Goal: Task Accomplishment & Management: Manage account settings

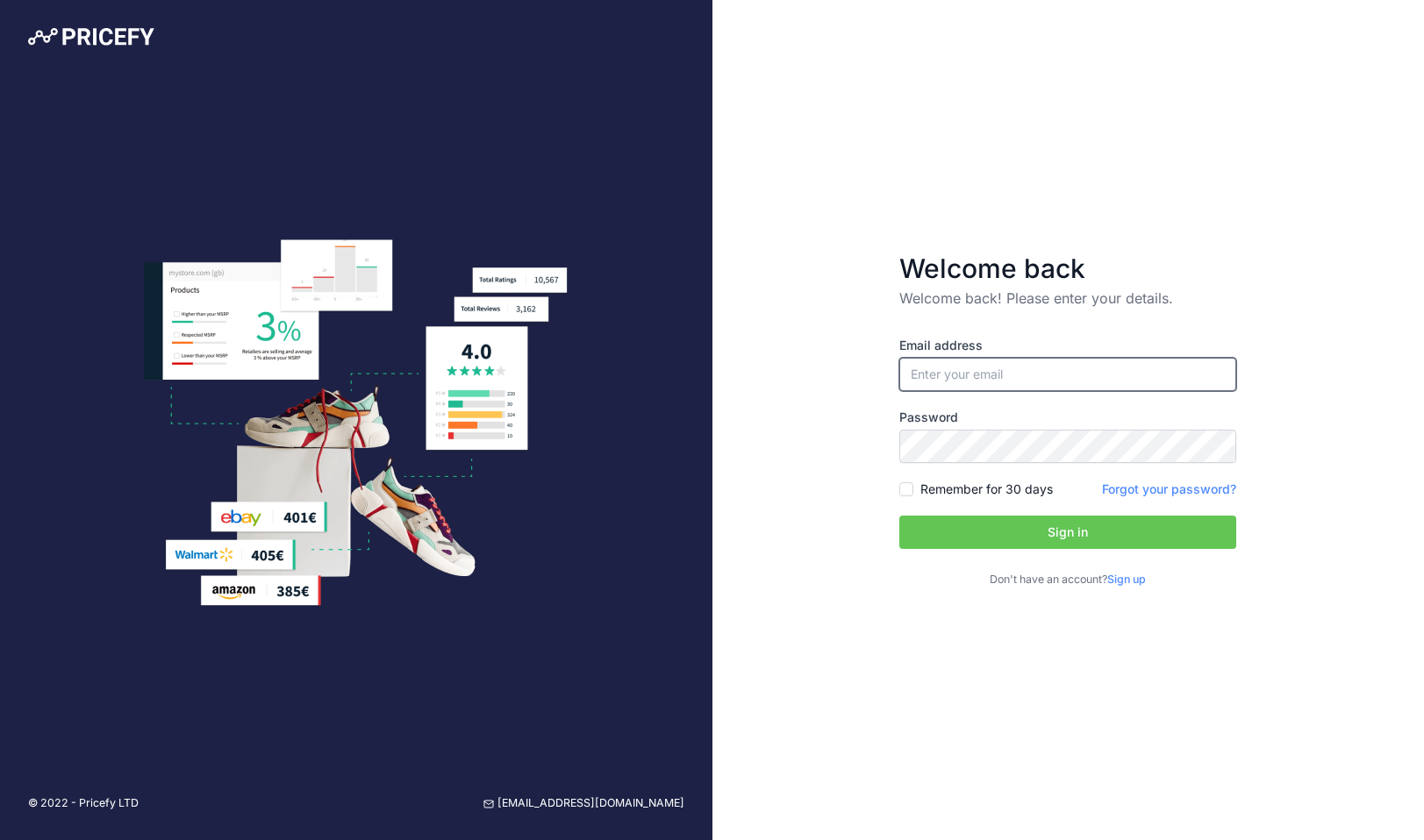
click at [1072, 381] on input "email" at bounding box center [1068, 375] width 337 height 33
type input "[PERSON_NAME][EMAIL_ADDRESS][PERSON_NAME][DOMAIN_NAME]"
click at [983, 526] on button "Sign in" at bounding box center [1068, 532] width 337 height 33
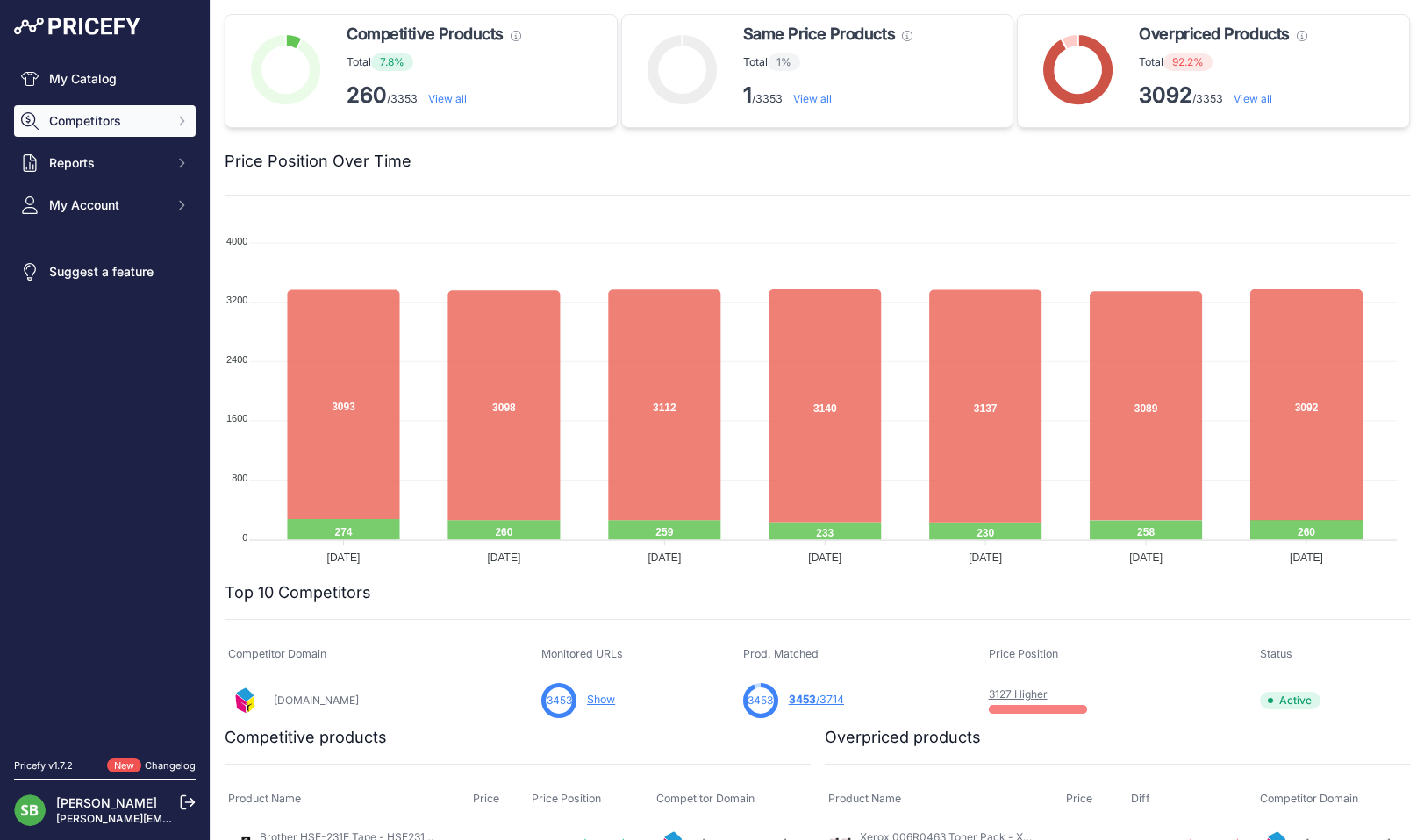
click at [137, 114] on span "Competitors" at bounding box center [106, 121] width 115 height 18
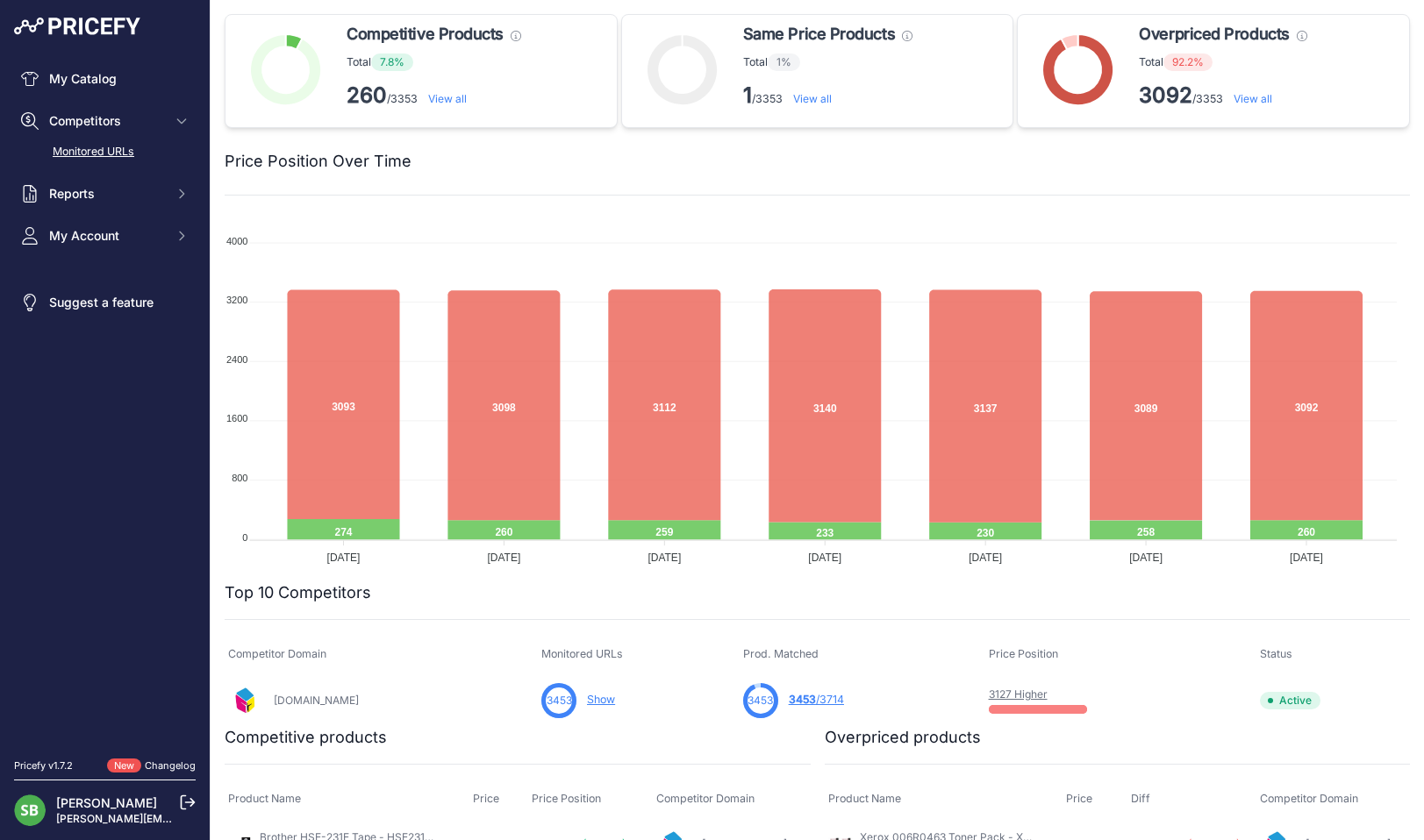
click at [109, 152] on link "Monitored URLs" at bounding box center [104, 151] width 182 height 30
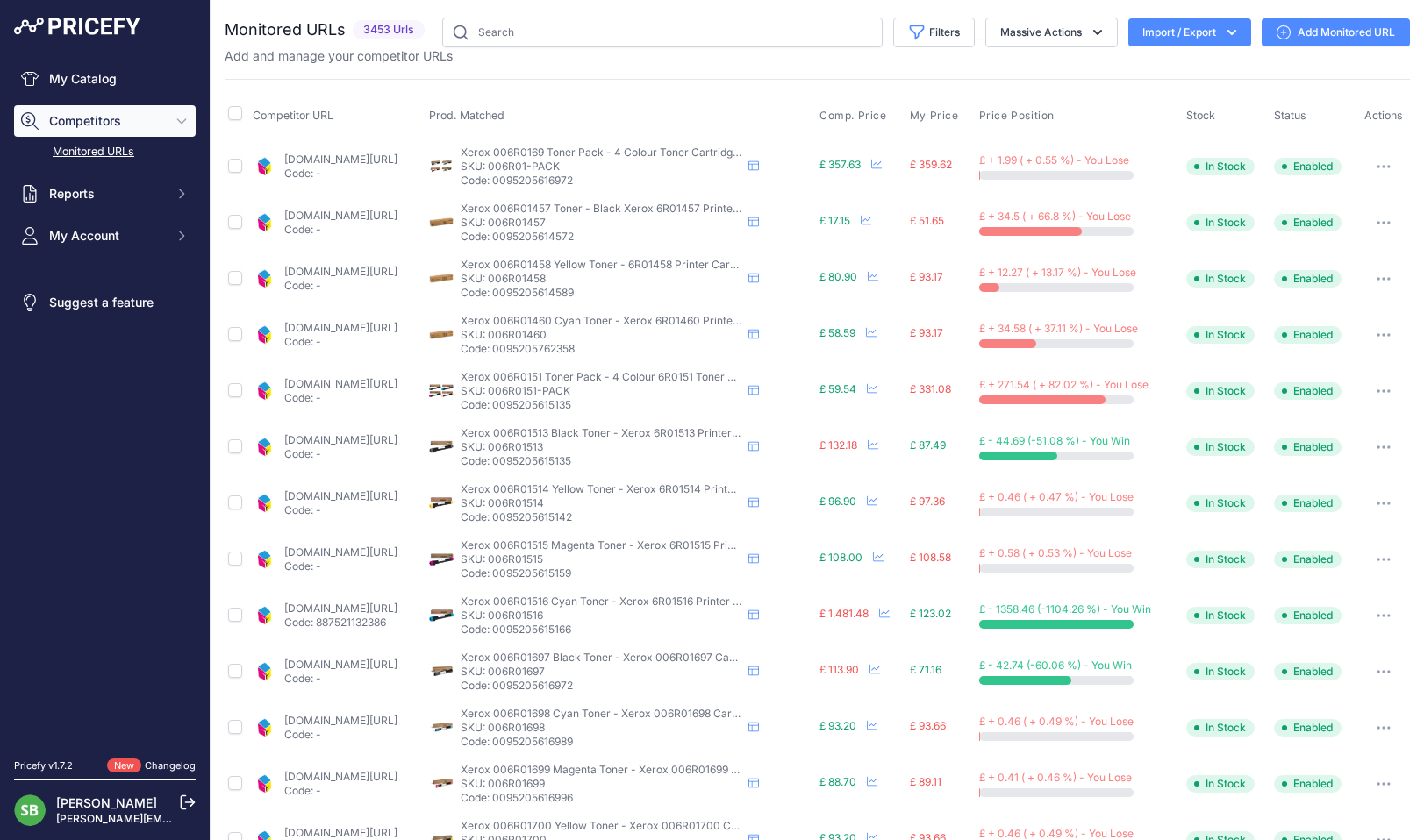
click at [1017, 1] on div "You are not connected to the internet. Monitored URLs" at bounding box center [817, 667] width 1185 height 1334
click at [916, 40] on button "Filters" at bounding box center [934, 32] width 82 height 30
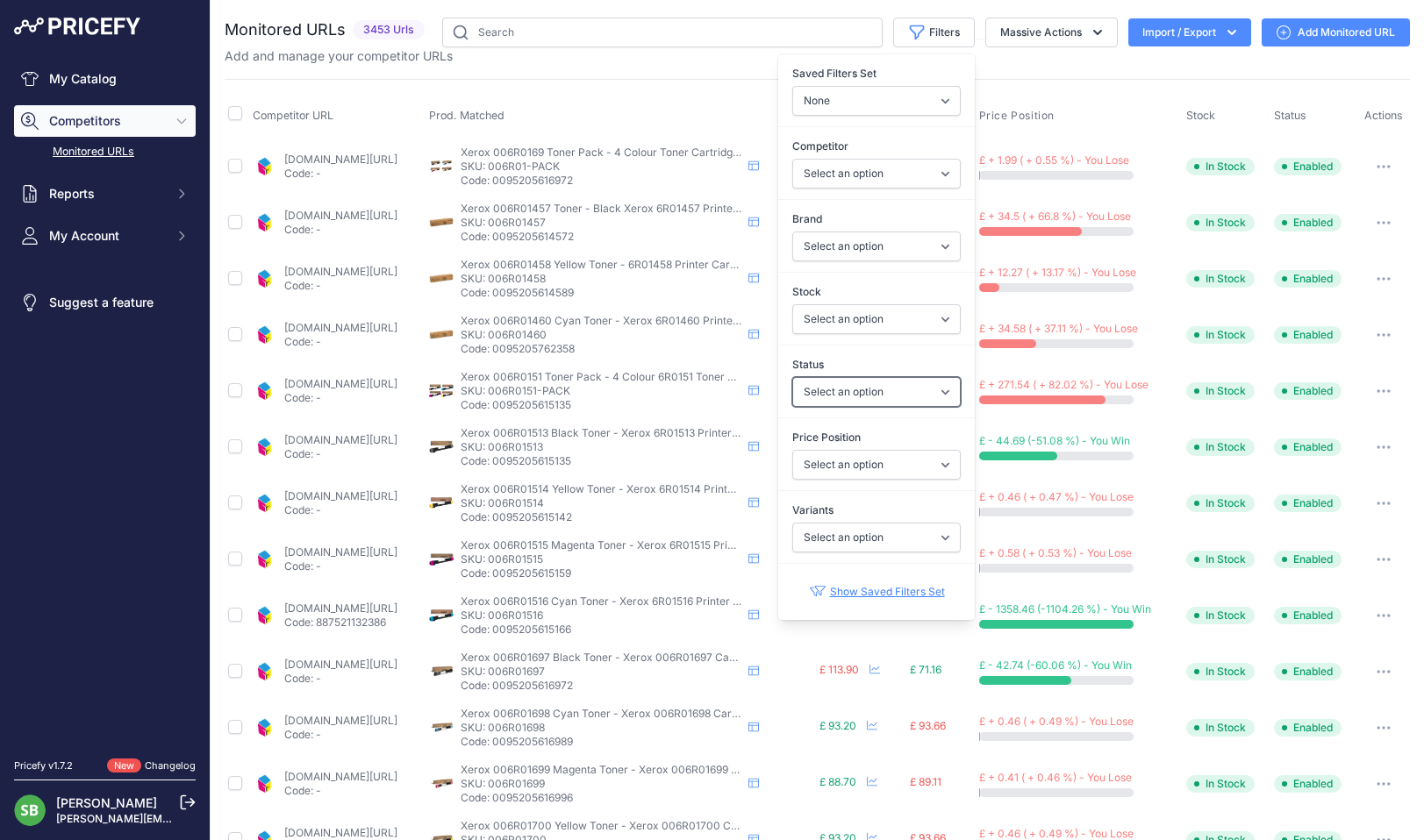
click at [840, 405] on select "Select an option Enabled Disabled In progress Scraping Failed Not Found Missing…" at bounding box center [876, 391] width 168 height 30
select select "0"
click at [792, 377] on select "Select an option Enabled Disabled In progress Scraping Failed Not Found Missing…" at bounding box center [876, 391] width 168 height 30
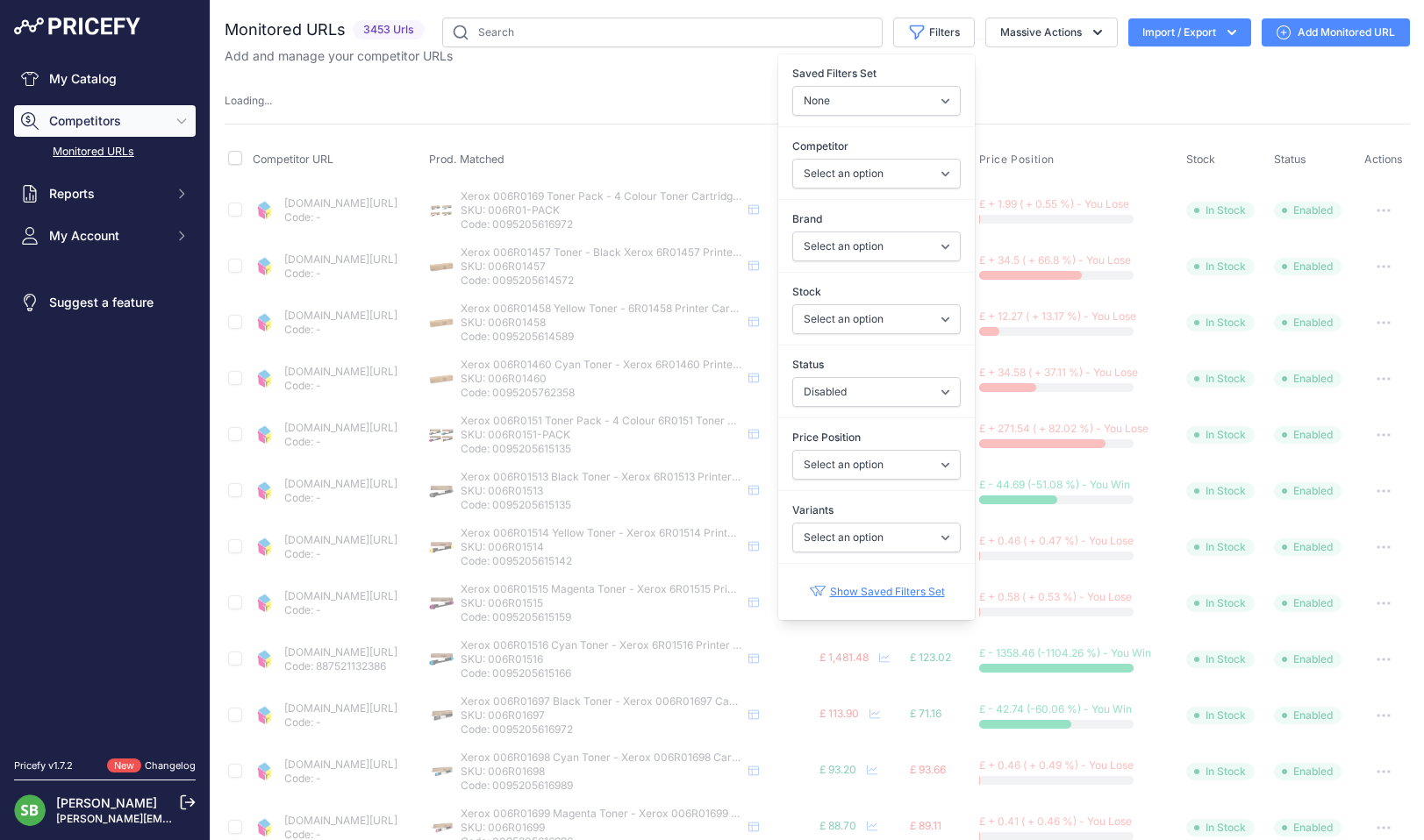
click at [634, 112] on div "Monitored URLs 3453 Urls" at bounding box center [817, 689] width 1185 height 1343
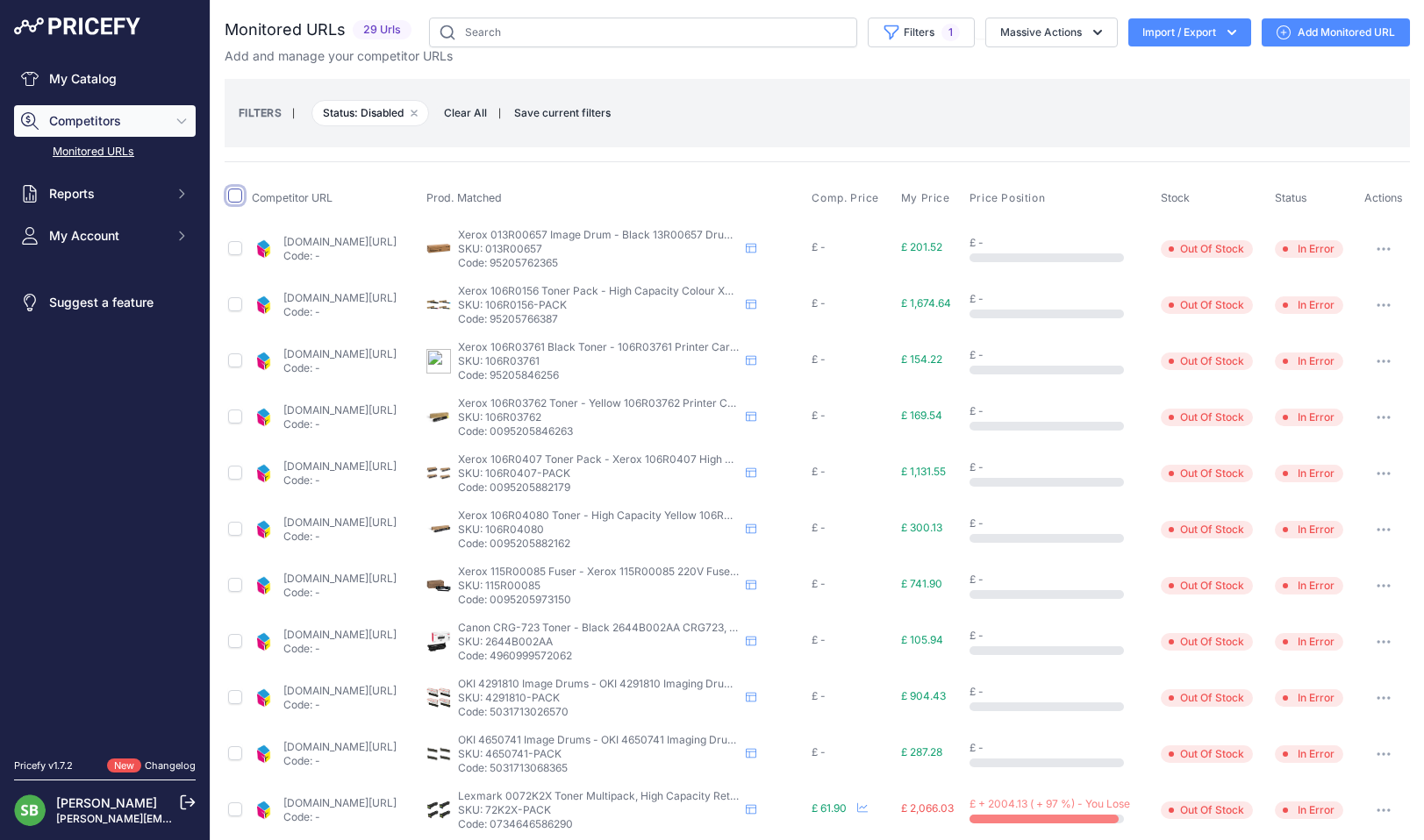
click at [238, 198] on input "checkbox" at bounding box center [235, 196] width 14 height 14
checkbox input "true"
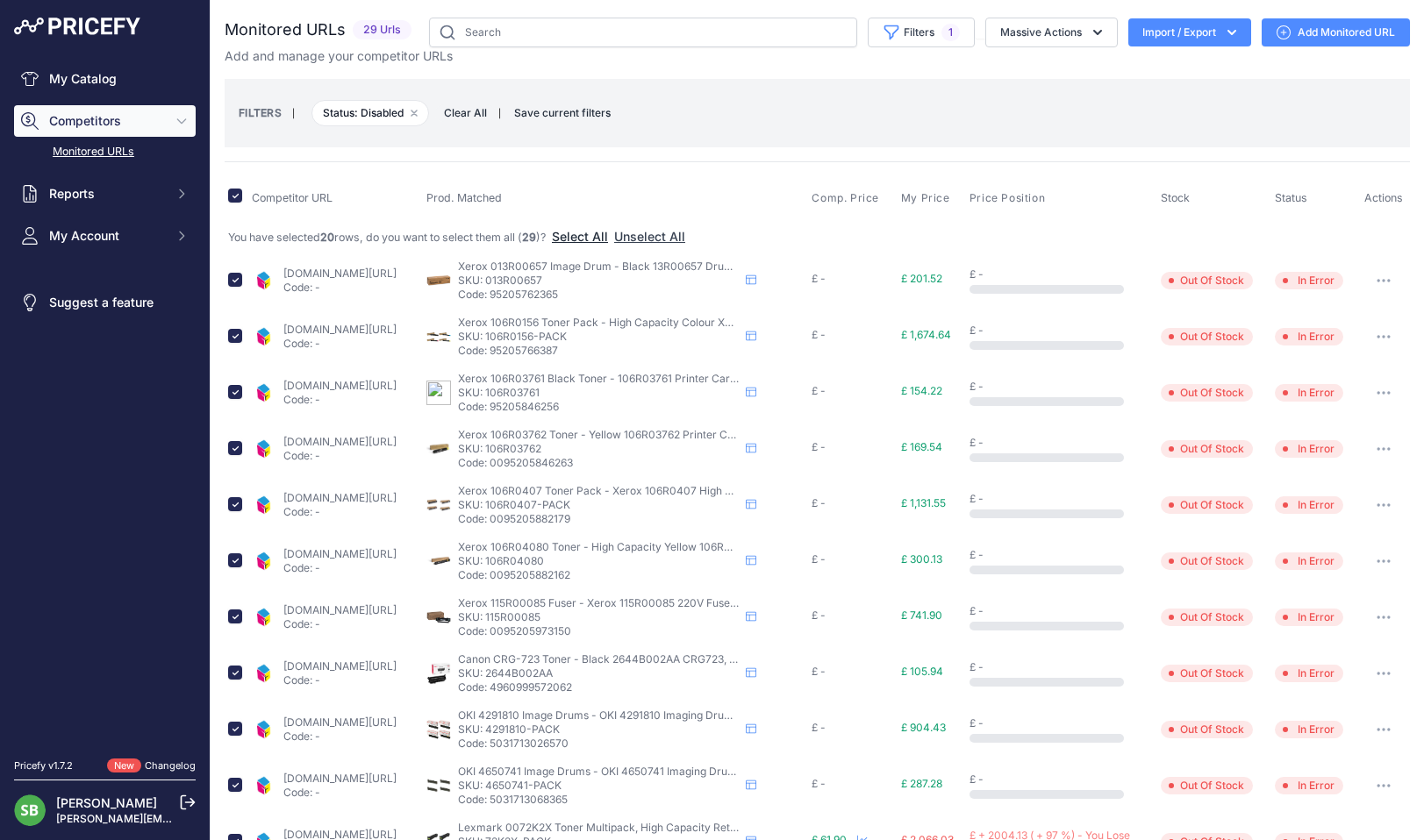
click at [599, 230] on button "Select All" at bounding box center [580, 237] width 56 height 18
click at [1054, 38] on button "Massive Actions" at bounding box center [1051, 32] width 133 height 30
click at [1051, 173] on button "Restore Urls" at bounding box center [1047, 168] width 141 height 31
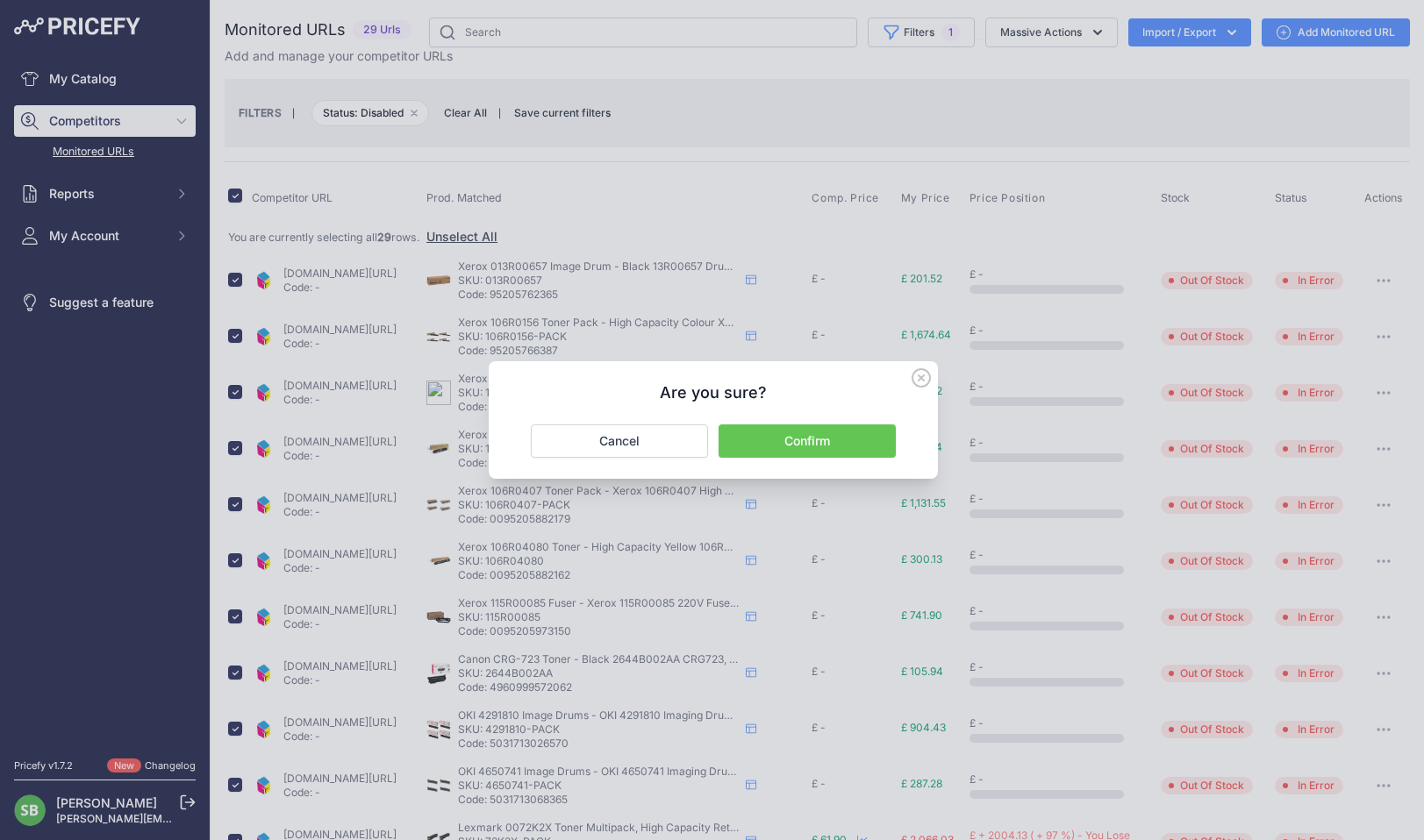
click at [826, 433] on button "Confirm" at bounding box center [807, 442] width 177 height 33
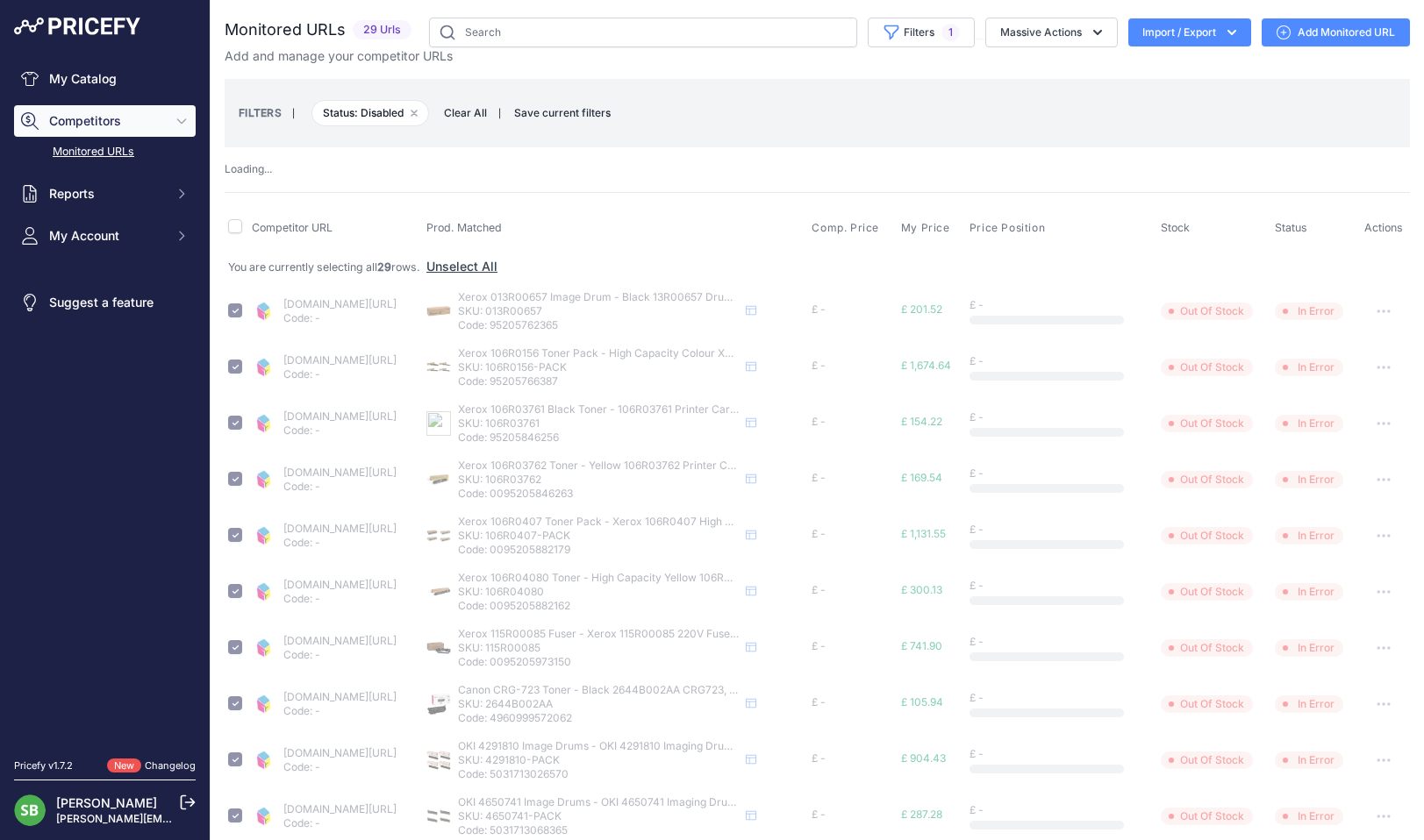
checkbox input "false"
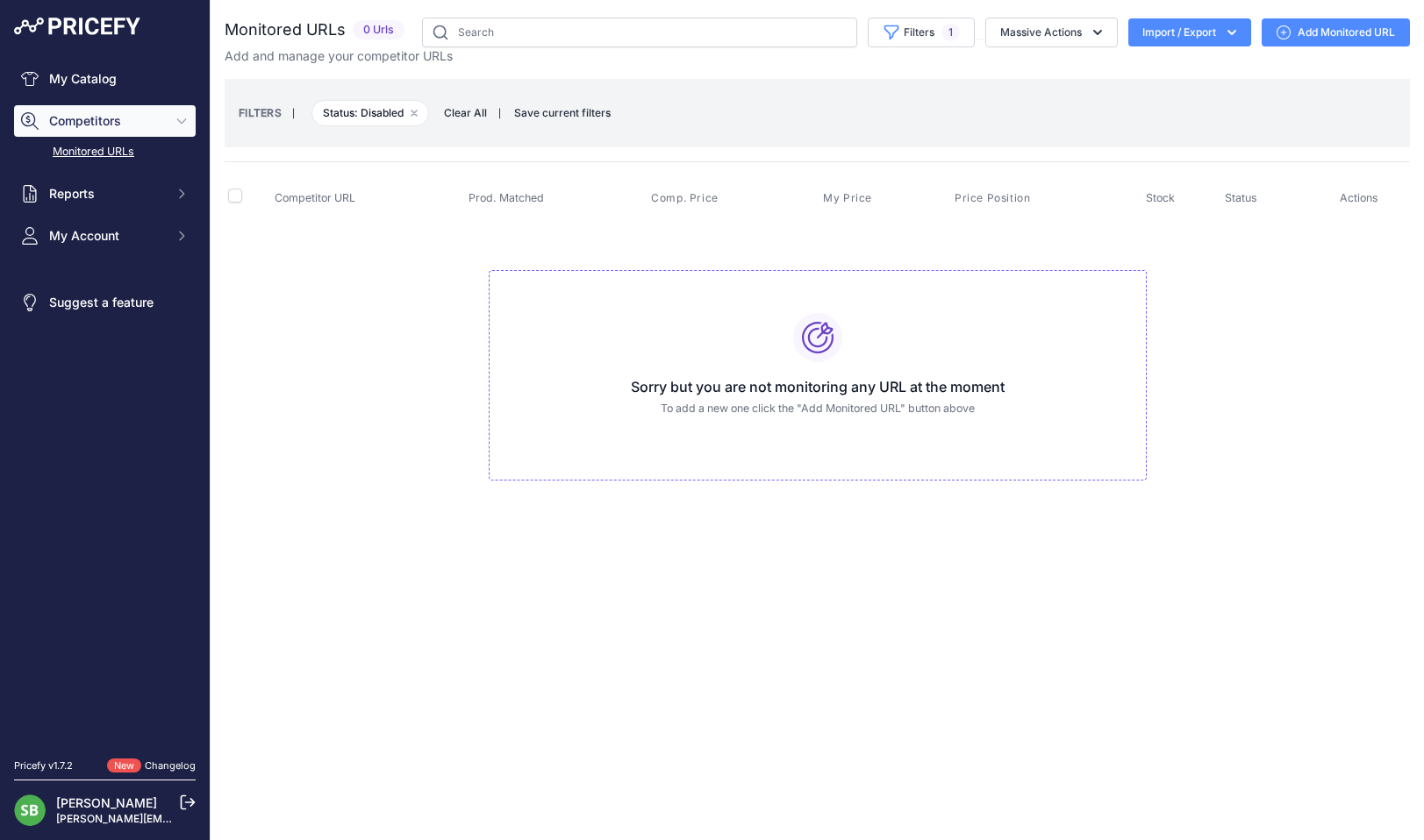
click at [868, 47] on div "Add and manage your competitor URLs" at bounding box center [817, 56] width 1185 height 18
click at [884, 45] on button "Filters 1" at bounding box center [921, 32] width 107 height 30
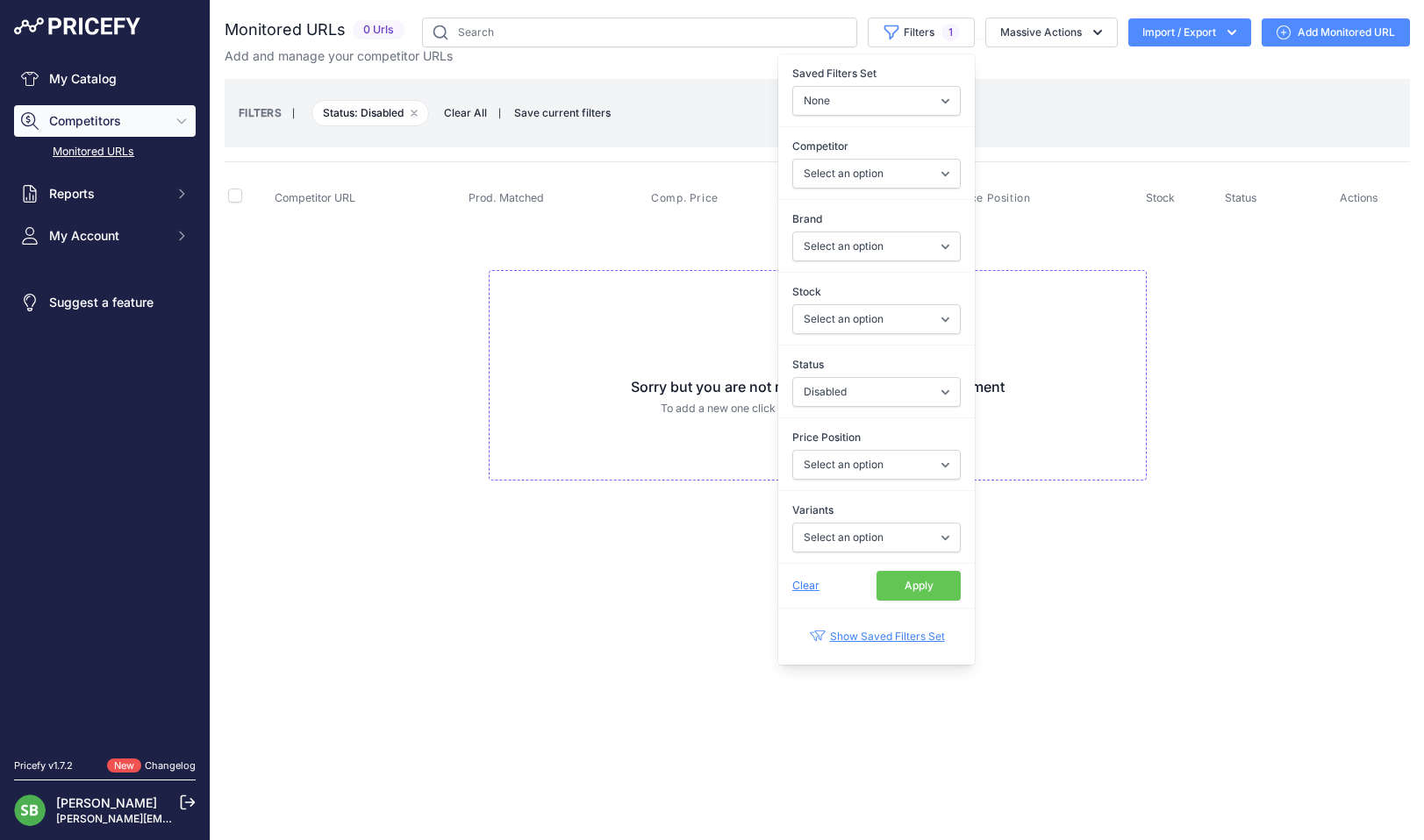
click at [837, 416] on div "Status Select an option Enabled Disabled In progress Scraping Failed Not Found …" at bounding box center [877, 381] width 197 height 73
click at [837, 398] on select "Select an option Enabled Disabled In progress Scraping Failed Not Found Missing…" at bounding box center [876, 391] width 168 height 30
select select "5"
click at [792, 377] on select "Select an option Enabled Disabled In progress Scraping Failed Not Found Missing…" at bounding box center [876, 391] width 168 height 30
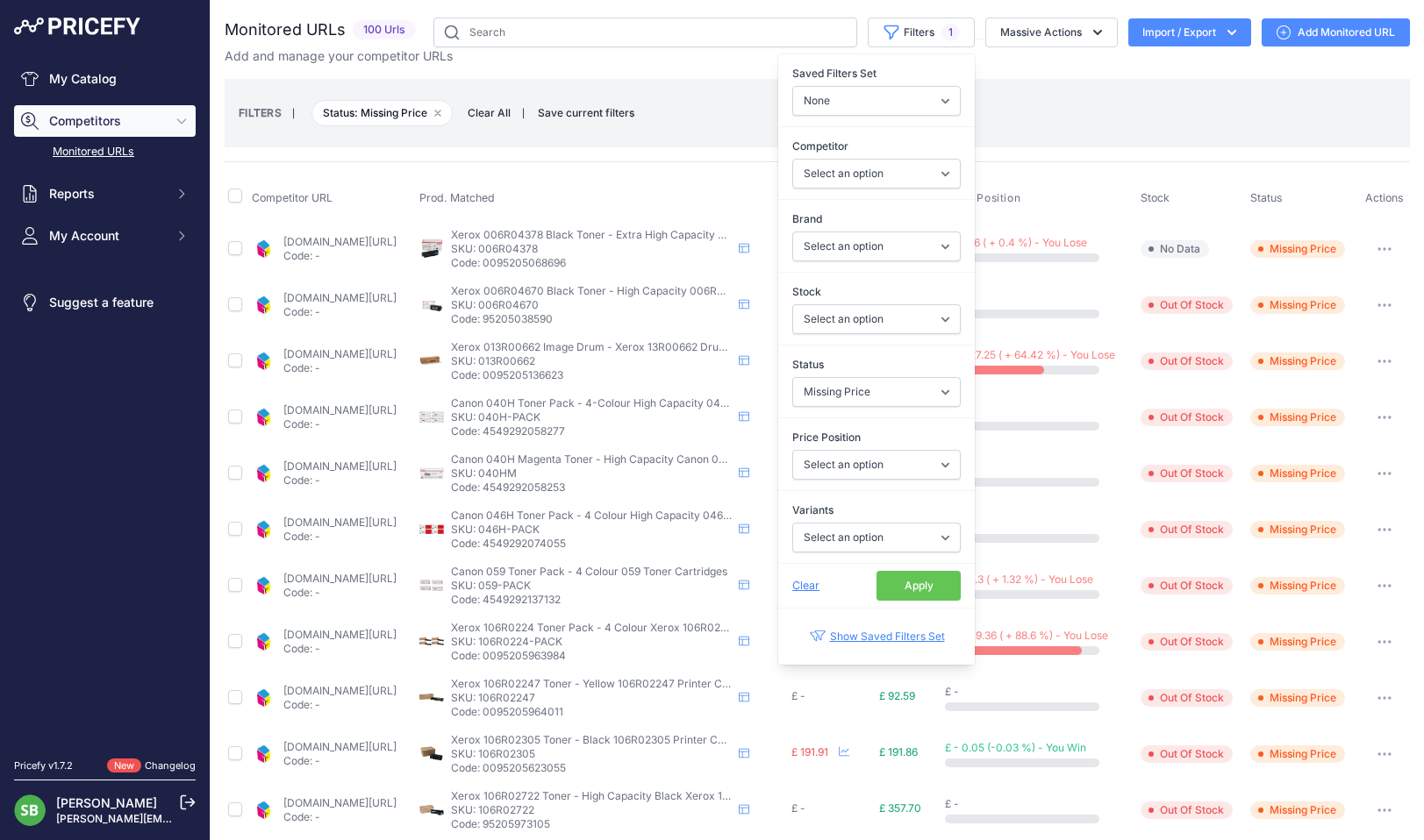
click at [1034, 115] on div "FILTERS | Status: Missing Price Remove filter option Clear All | Save current f…" at bounding box center [817, 113] width 1157 height 47
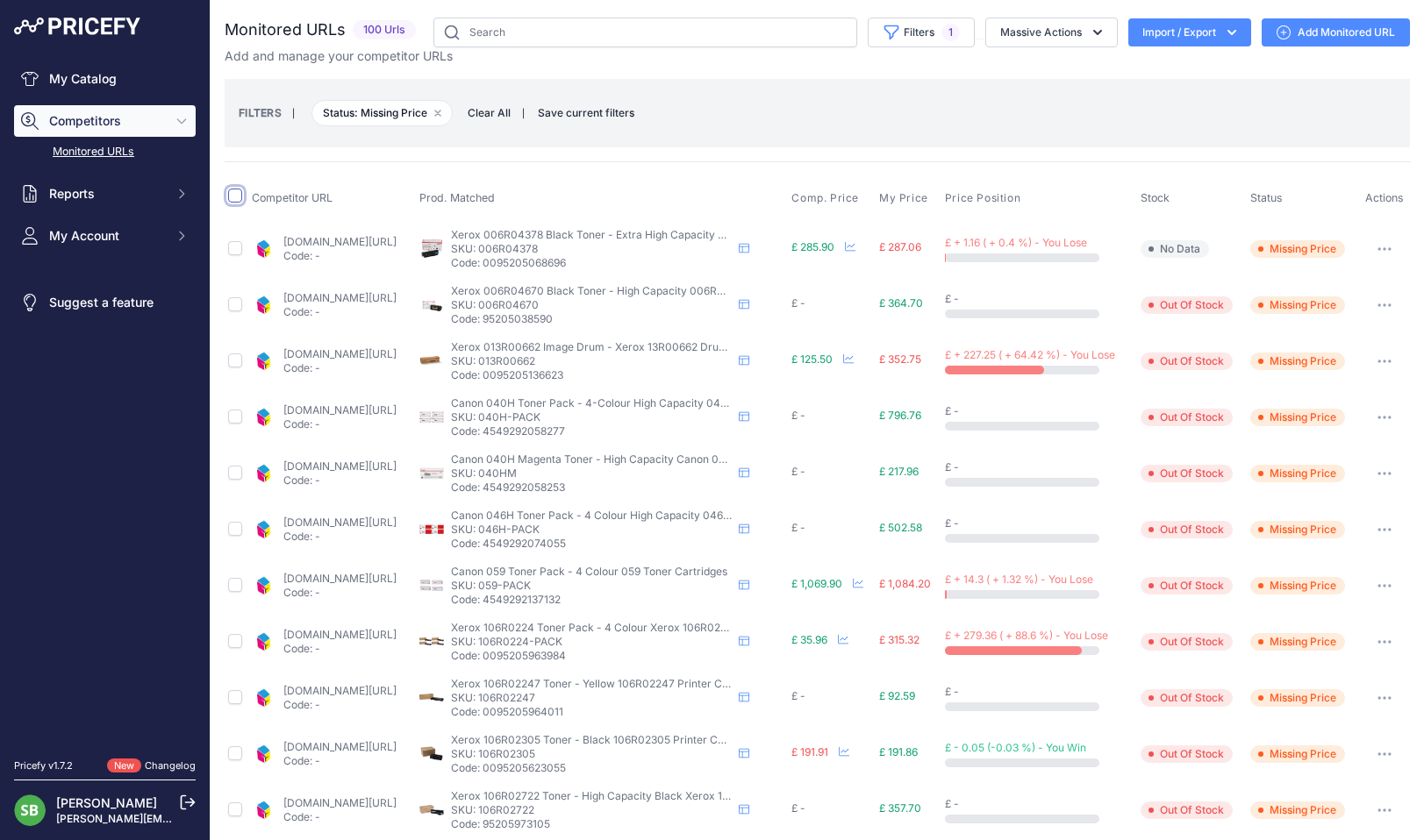
click at [234, 200] on input "checkbox" at bounding box center [235, 196] width 14 height 14
checkbox input "true"
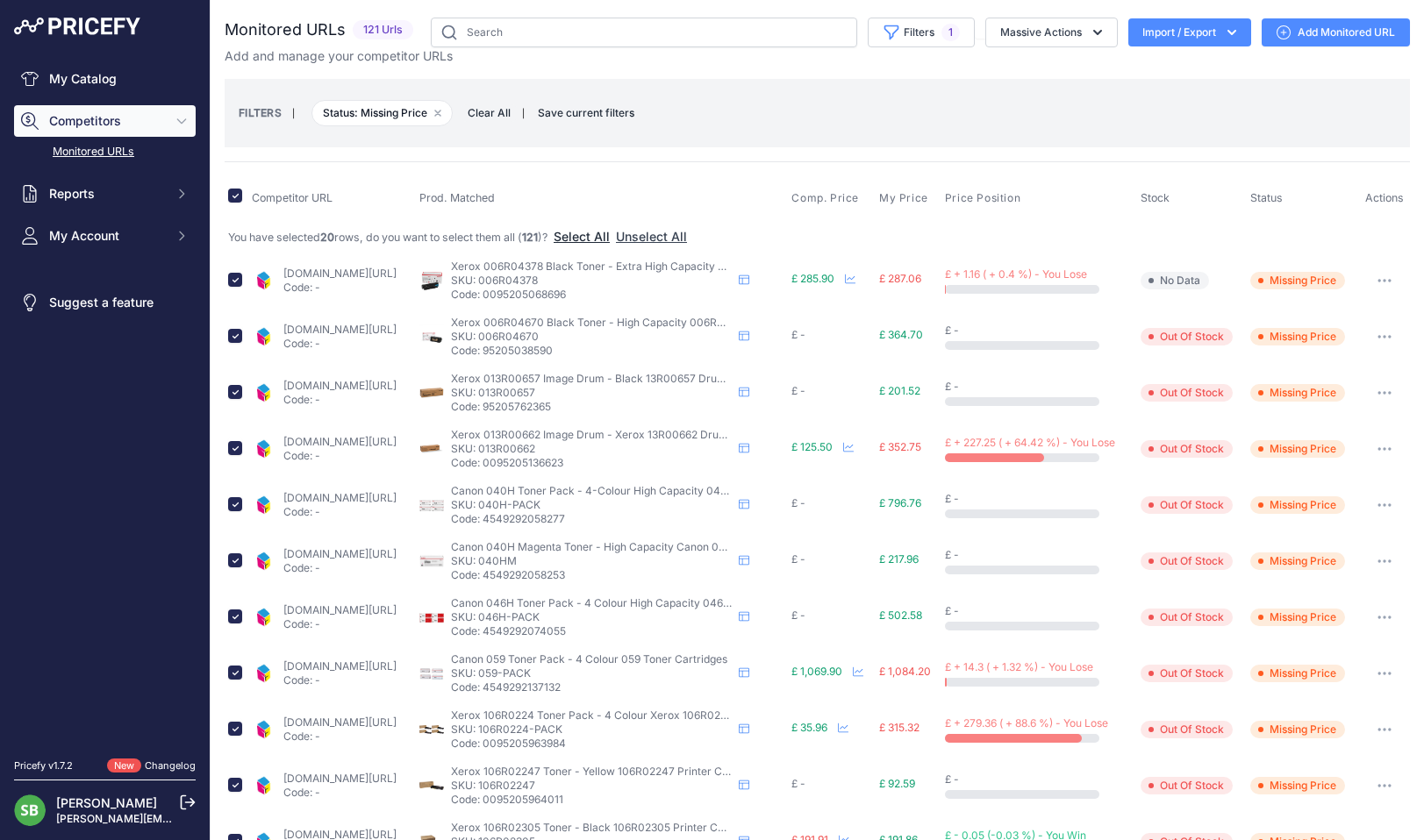
click at [603, 233] on button "Select All" at bounding box center [582, 237] width 56 height 18
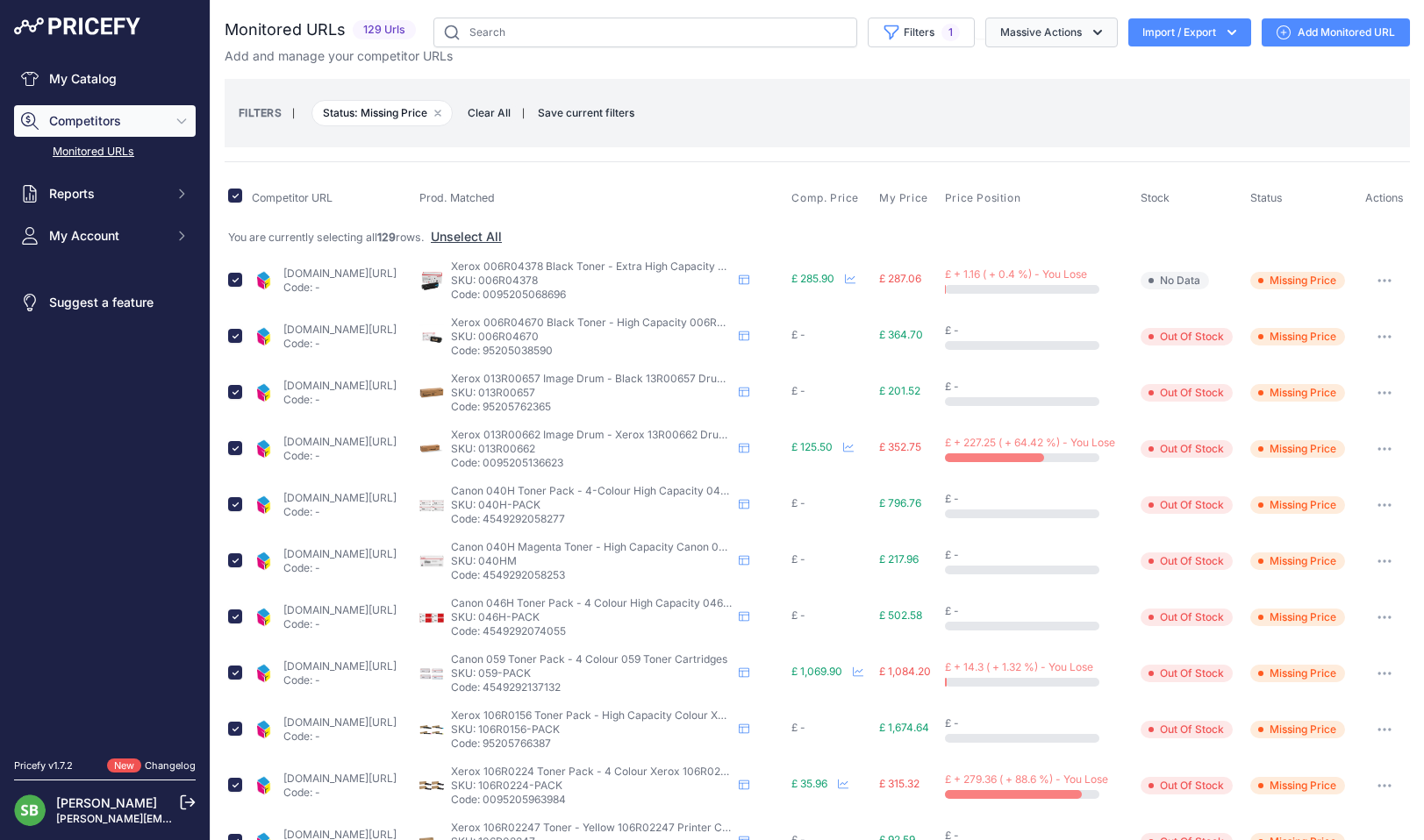
click at [1056, 26] on button "Massive Actions" at bounding box center [1051, 32] width 133 height 30
click at [1035, 178] on button "Restore Urls" at bounding box center [1047, 168] width 141 height 31
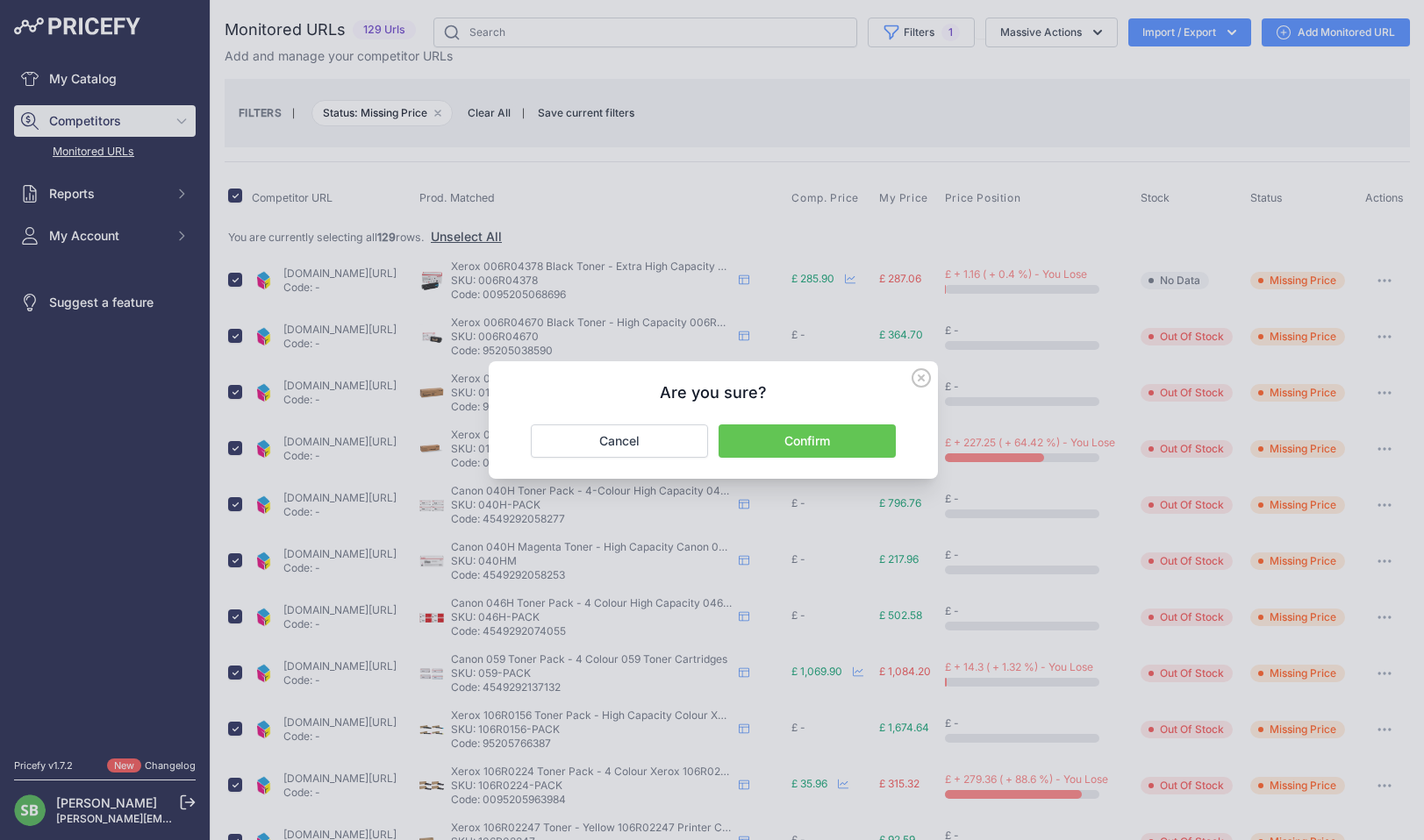
click at [837, 441] on button "Confirm" at bounding box center [807, 442] width 177 height 33
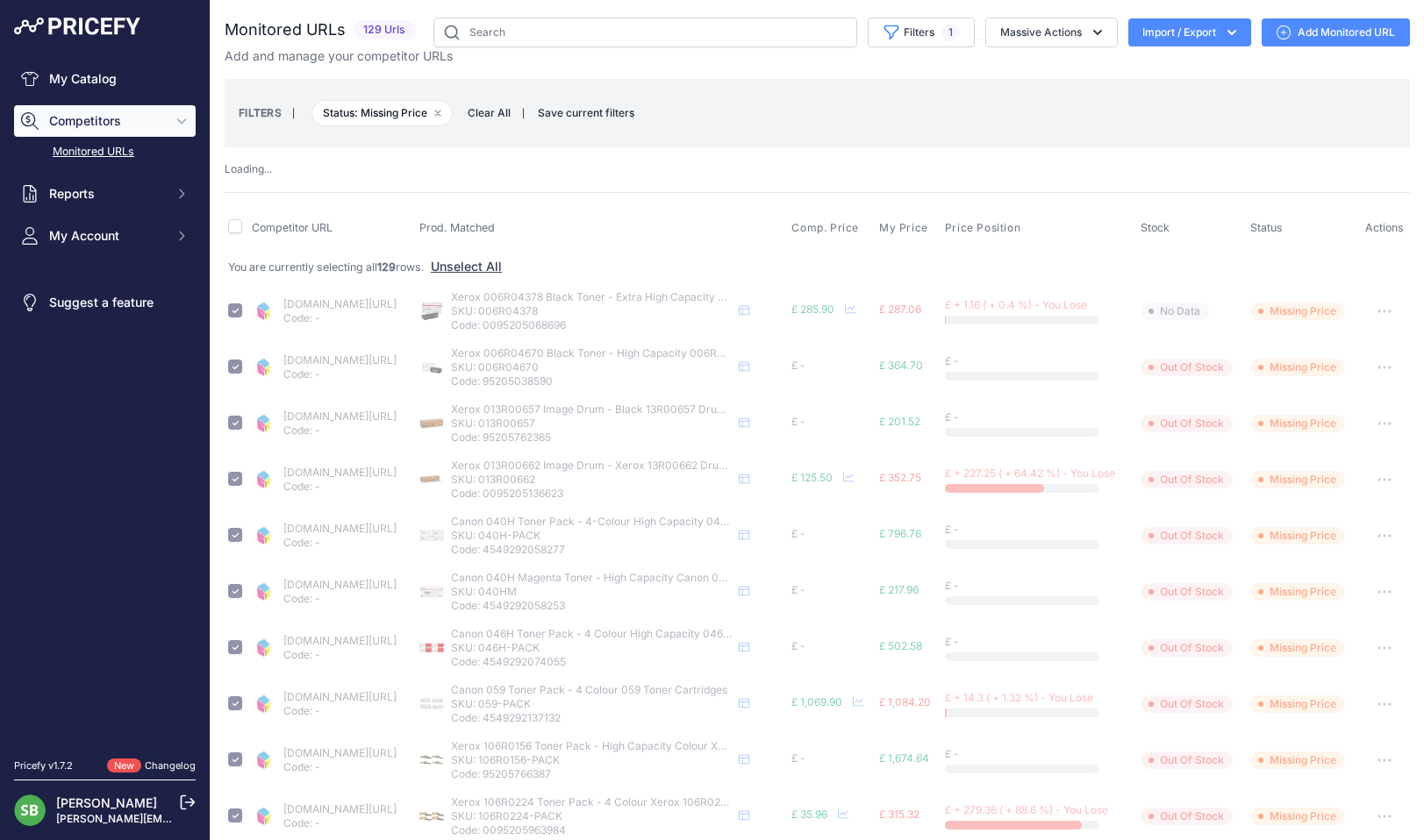
checkbox input "false"
